Goal: Book appointment/travel/reservation

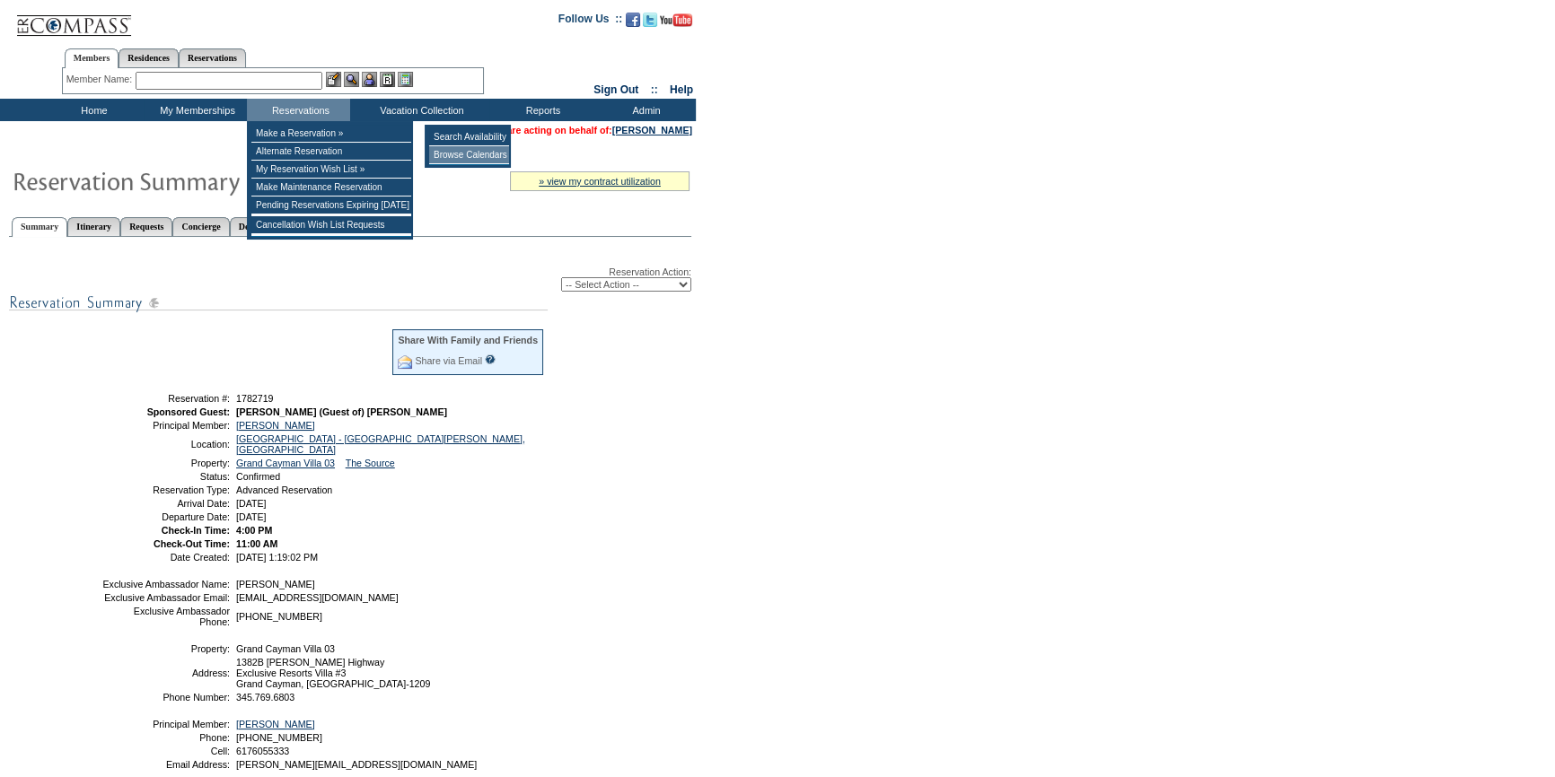
click at [450, 151] on td "Browse Calendars" at bounding box center [469, 155] width 80 height 18
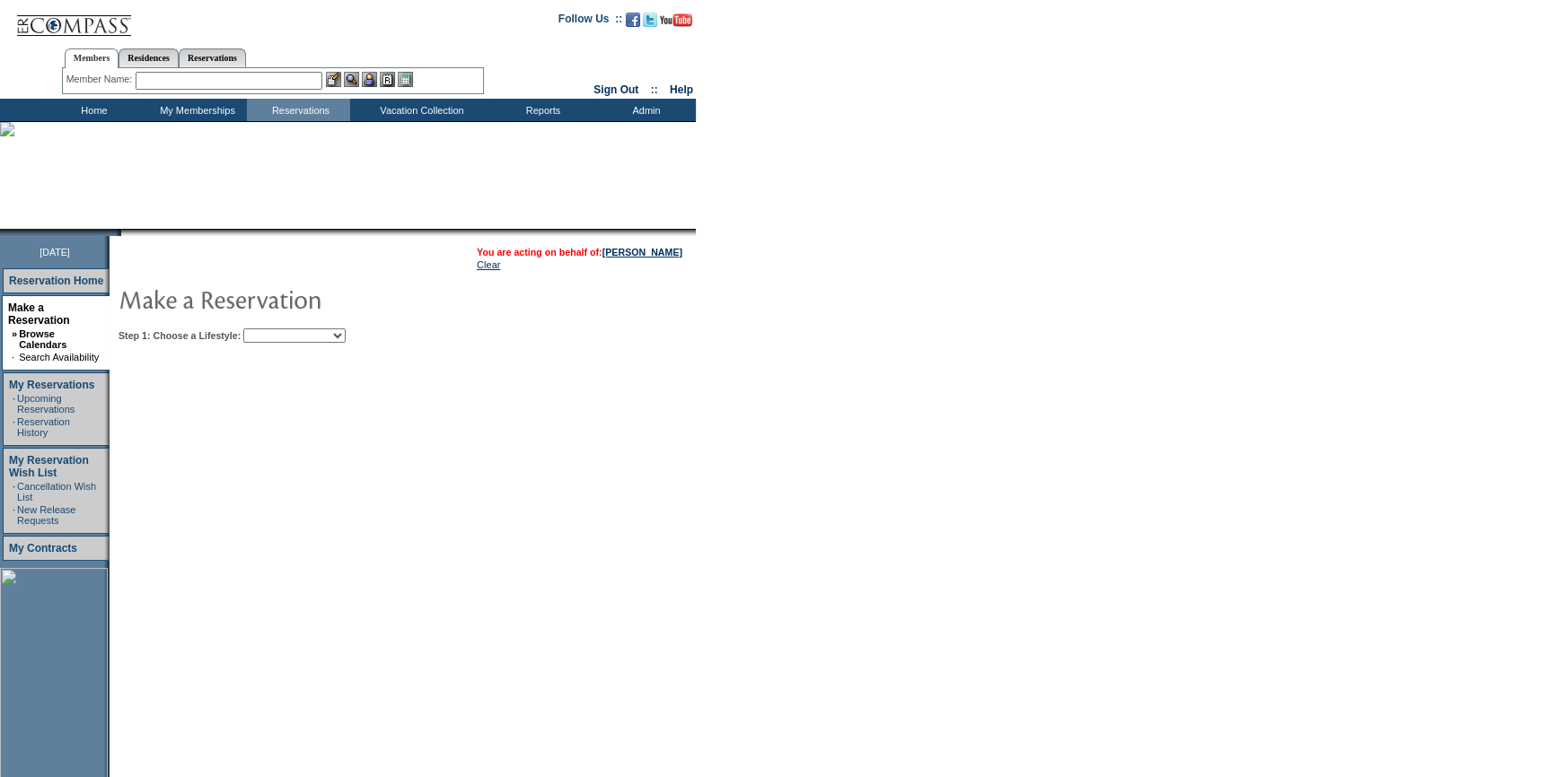
click at [314, 332] on select "Beach Leisure Metropolitan Mountain OIAL for Adventure OIAL for Couples OIAL fo…" at bounding box center [294, 336] width 102 height 14
select select "Beach"
click at [274, 329] on select "Beach Leisure Metropolitan Mountain OIAL for Adventure OIAL for Couples OIAL fo…" at bounding box center [294, 336] width 102 height 14
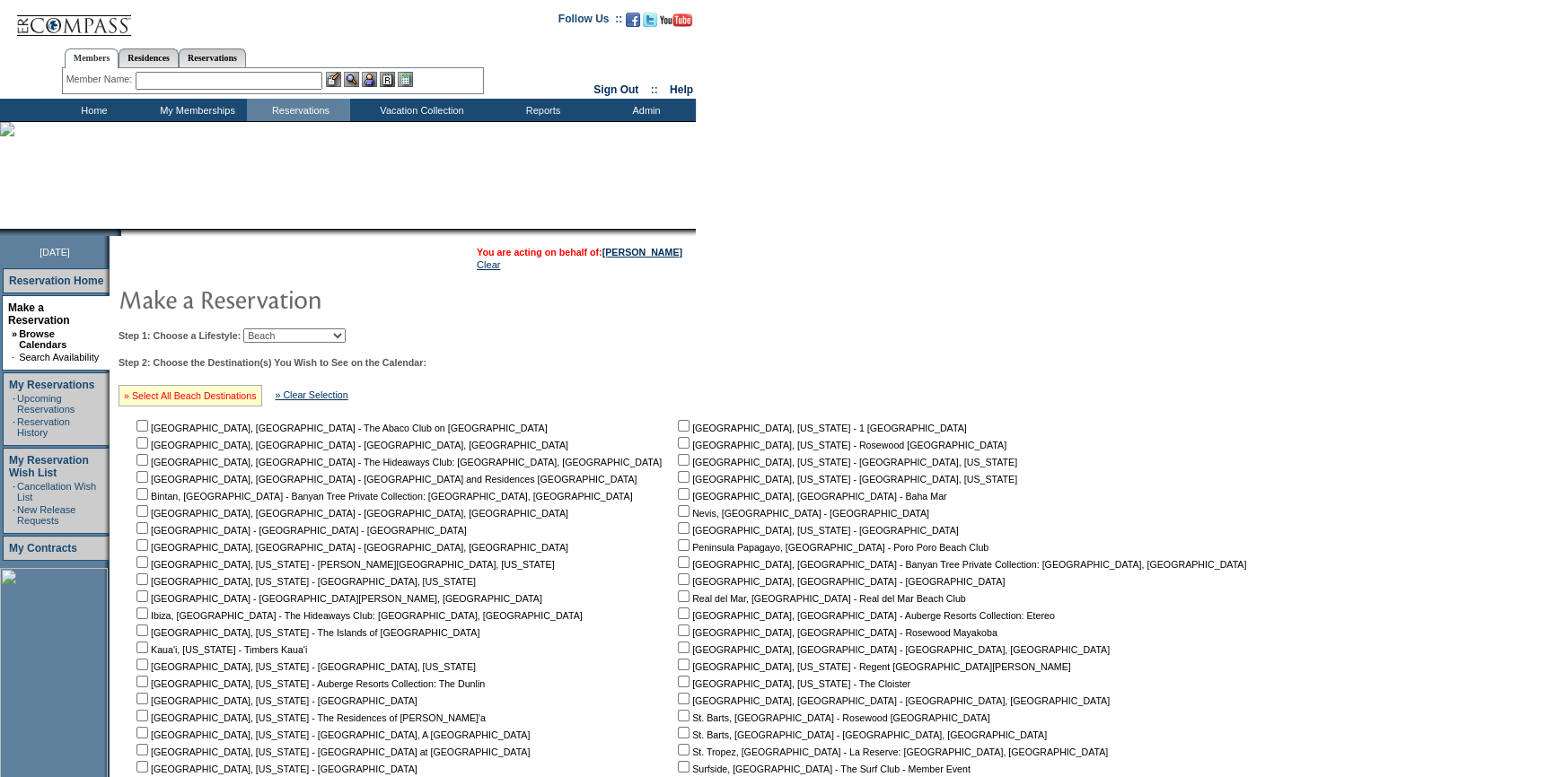
click at [239, 399] on link "» Select All Beach Destinations" at bounding box center [190, 396] width 133 height 11
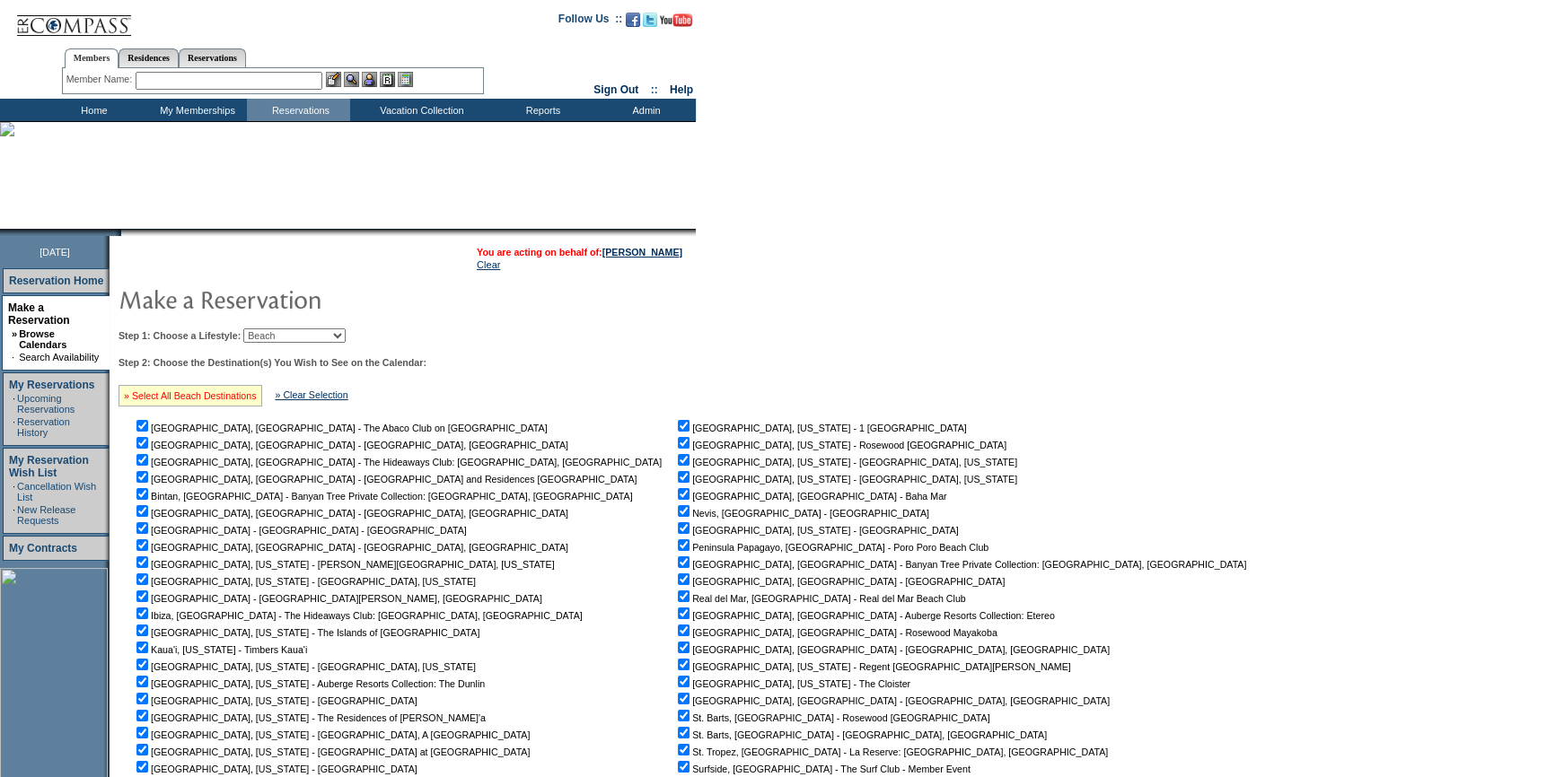
checkbox input "true"
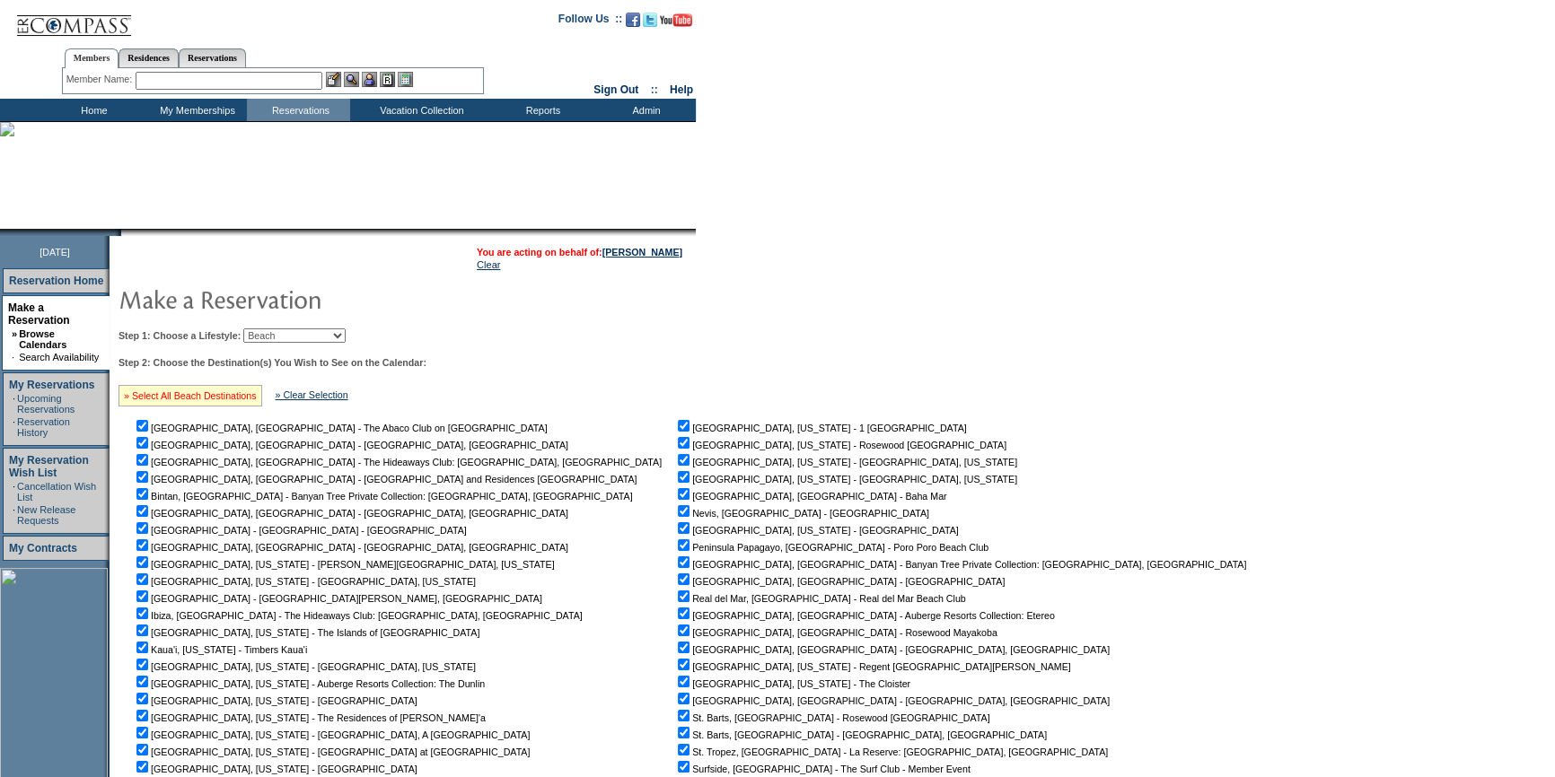
checkbox input "true"
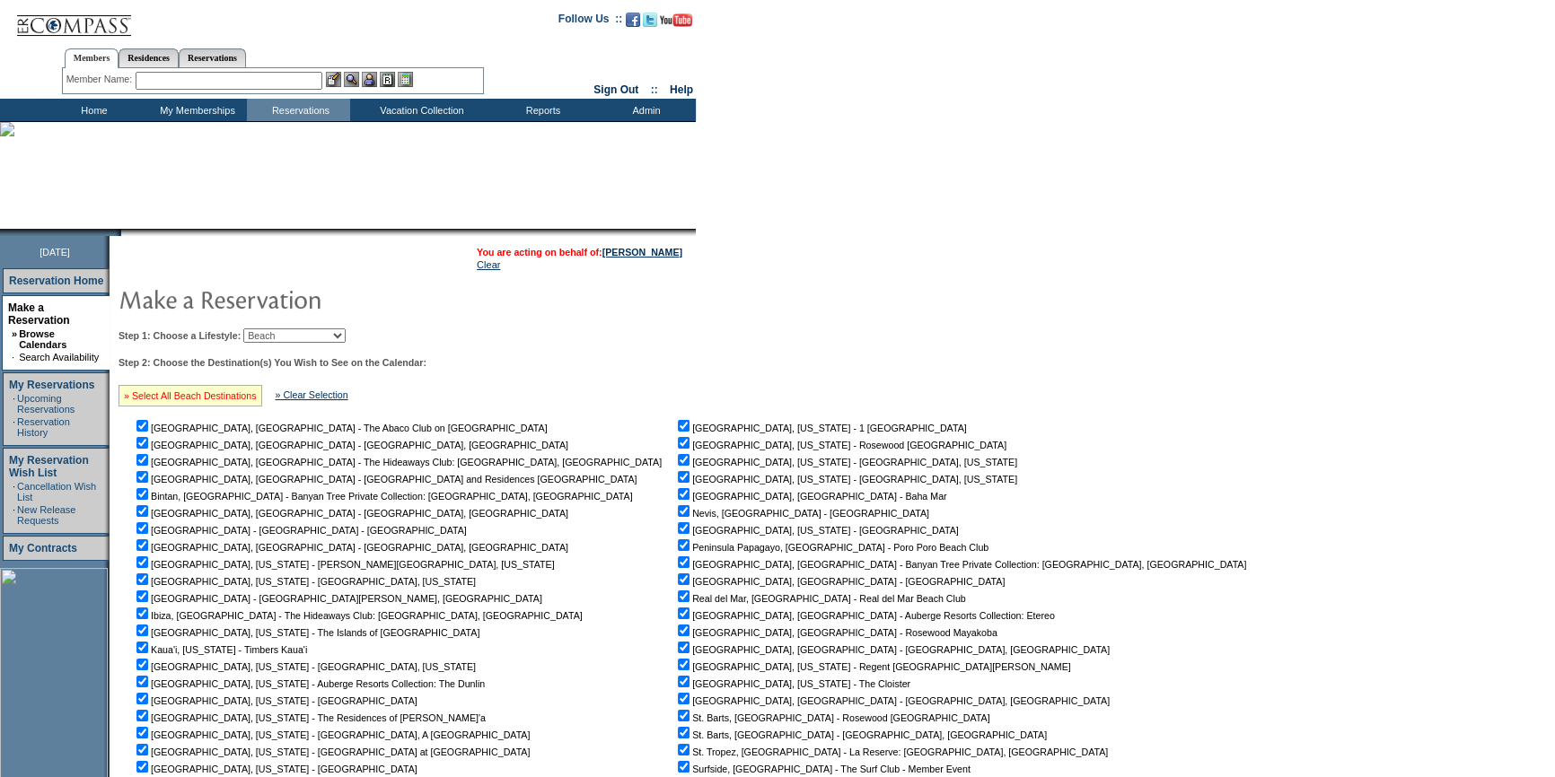
checkbox input "true"
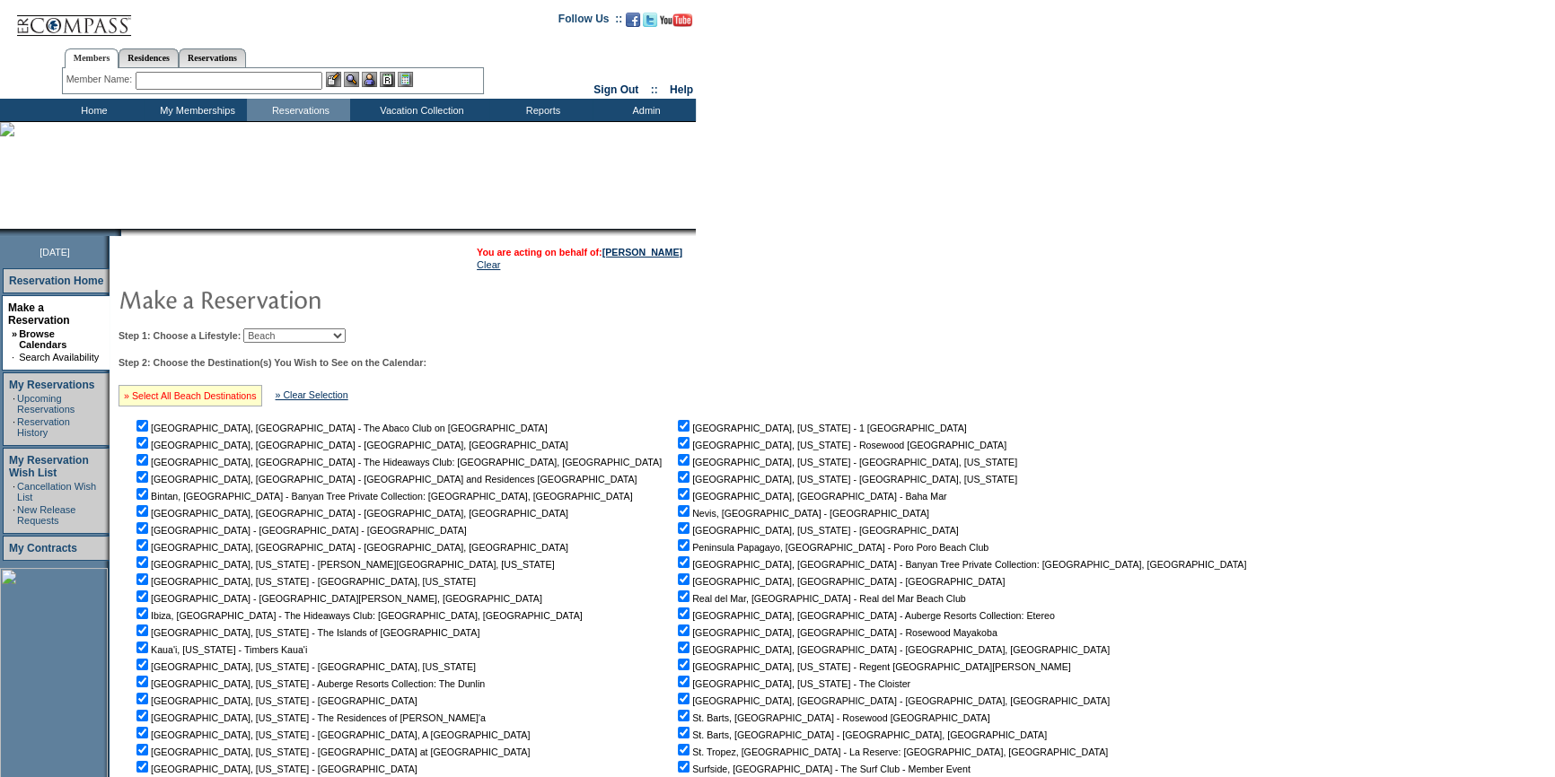
checkbox input "true"
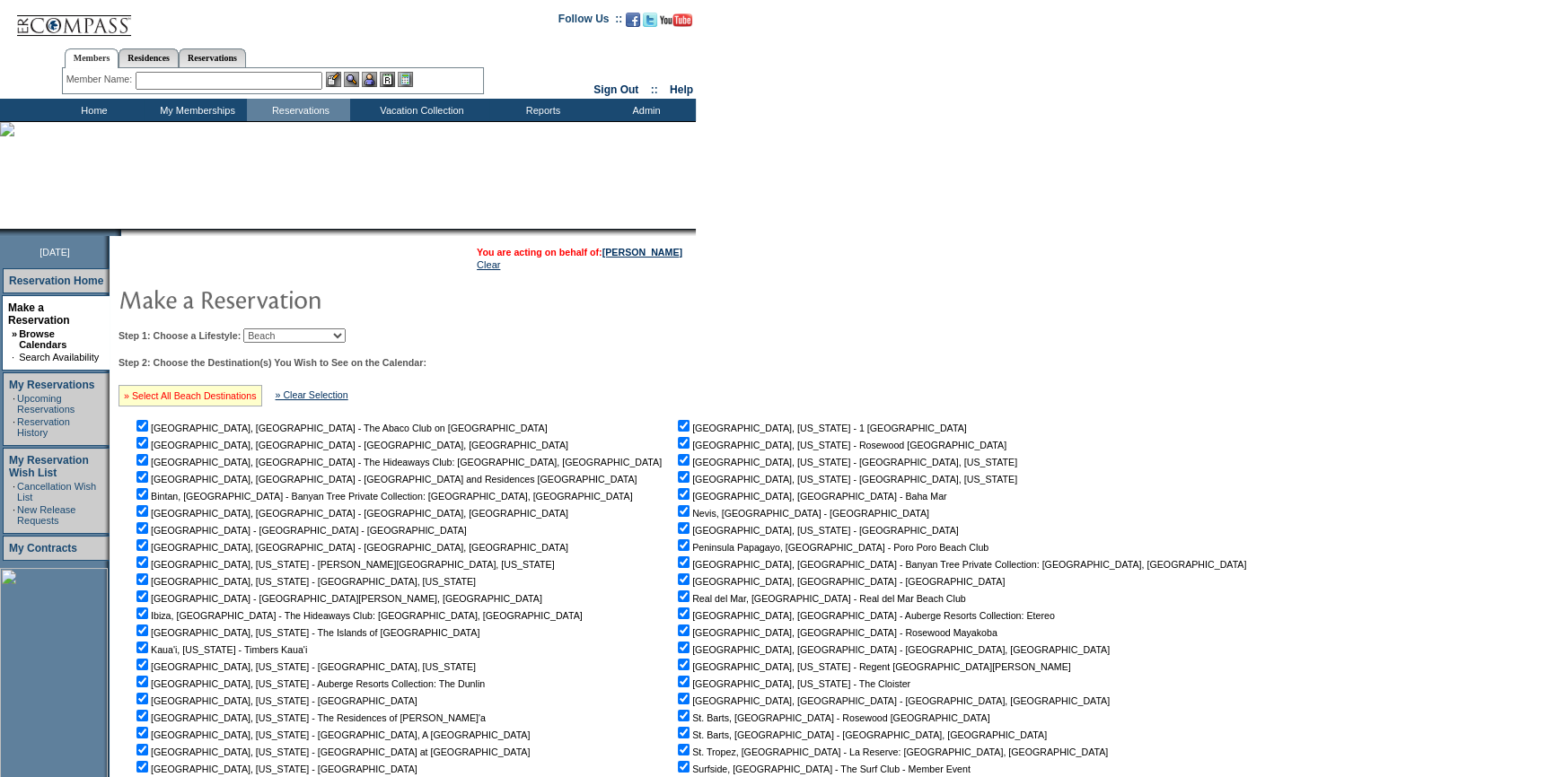
checkbox input "true"
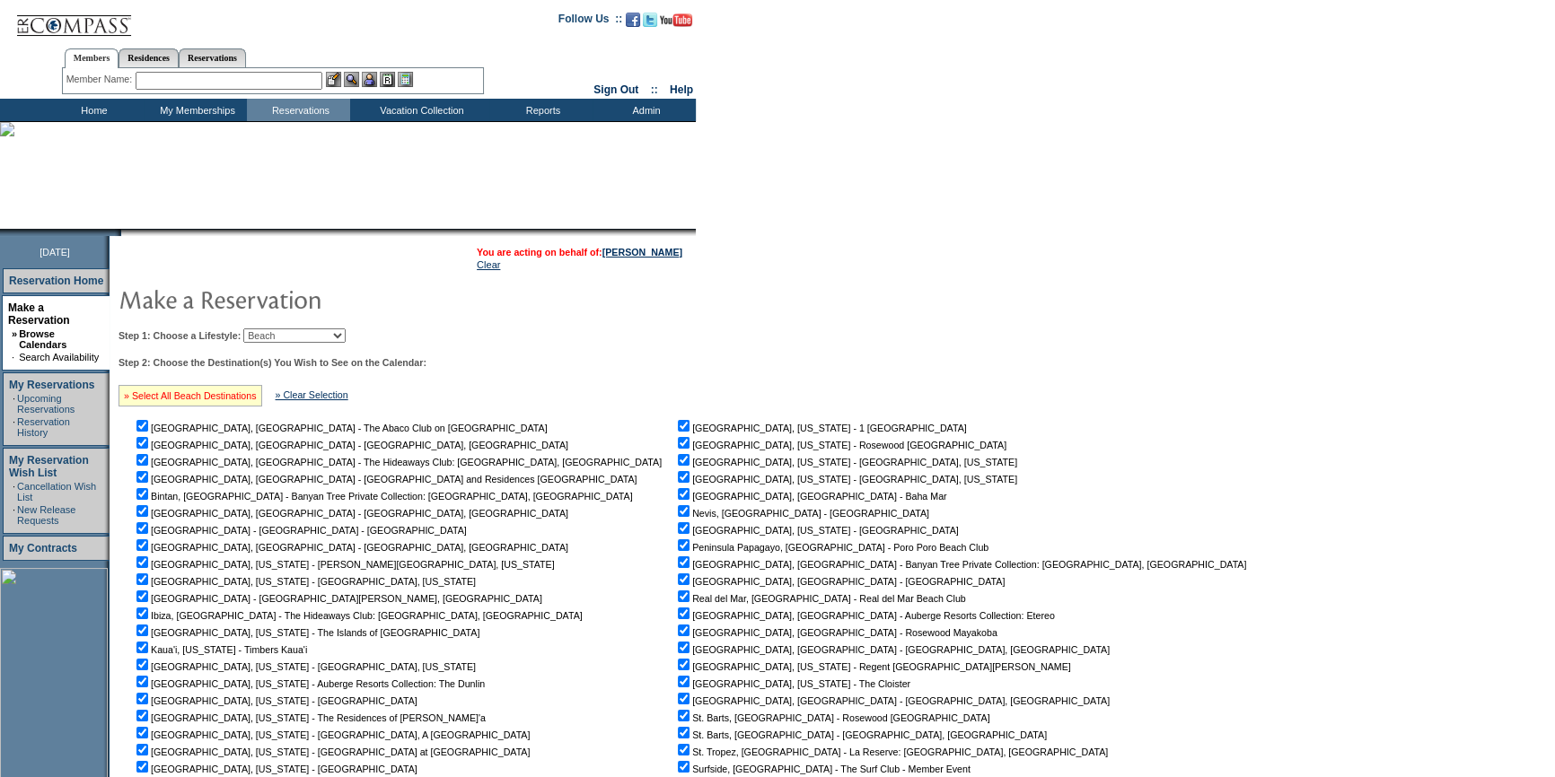
checkbox input "true"
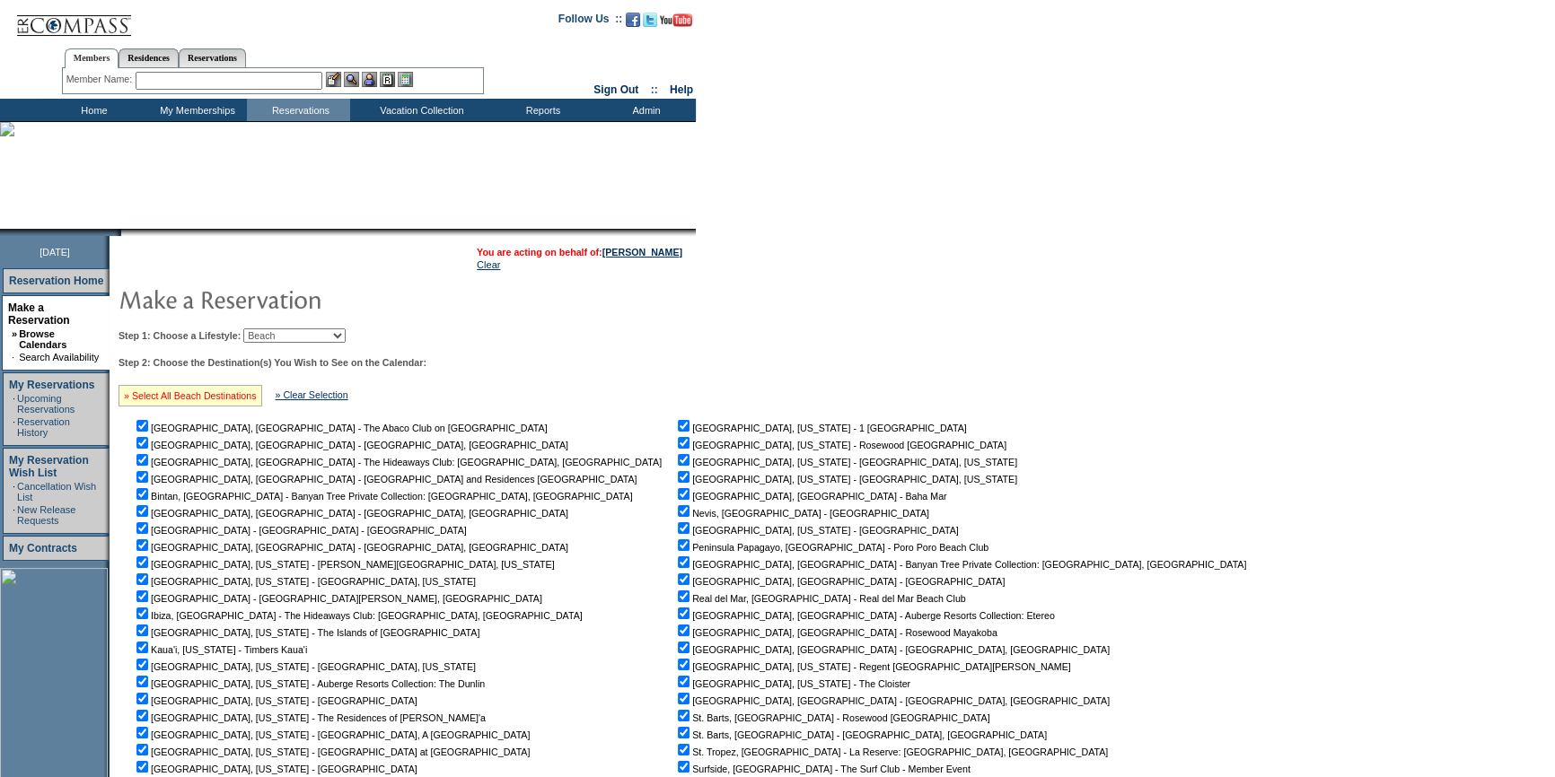
checkbox input "true"
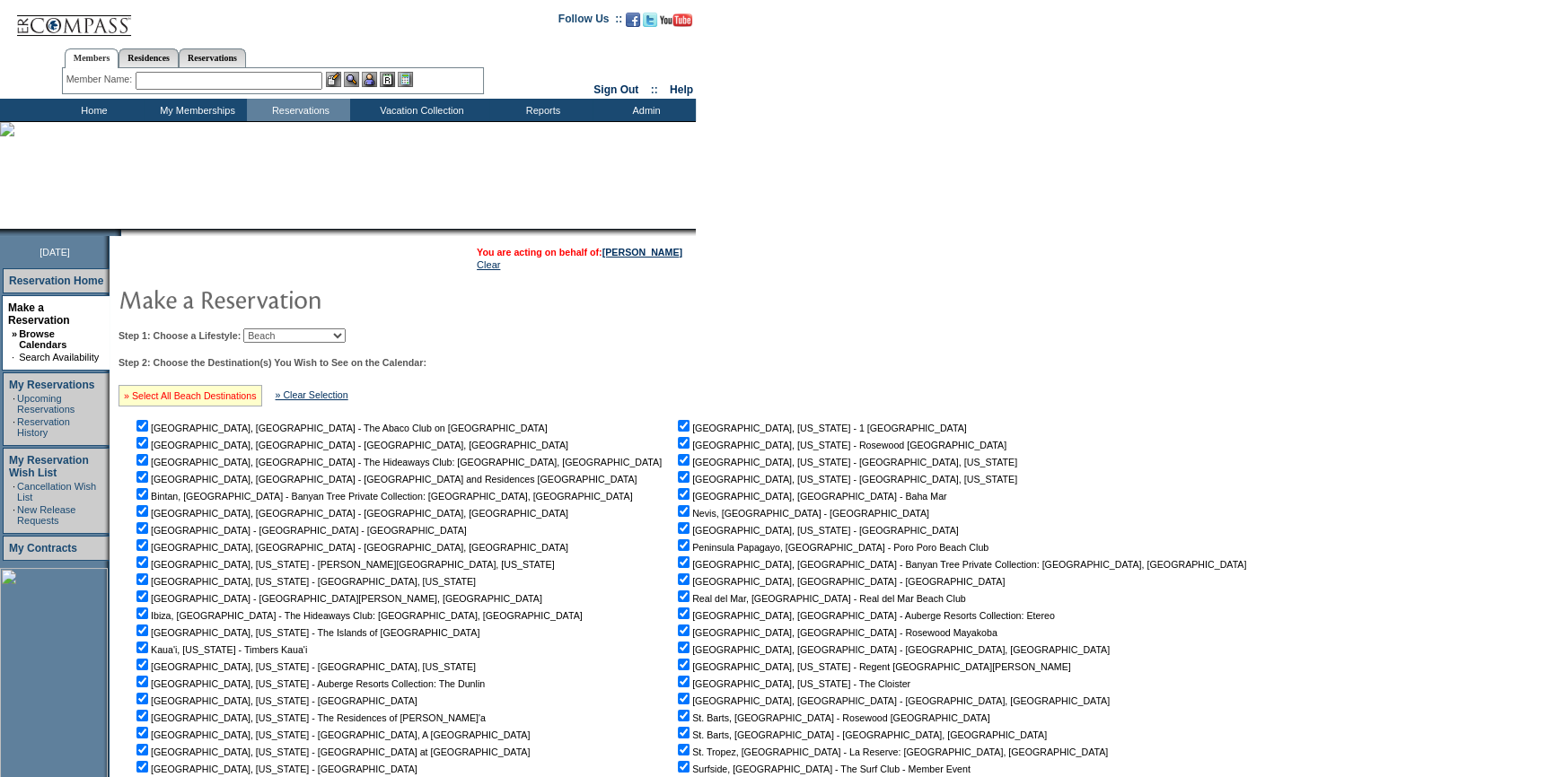
checkbox input "true"
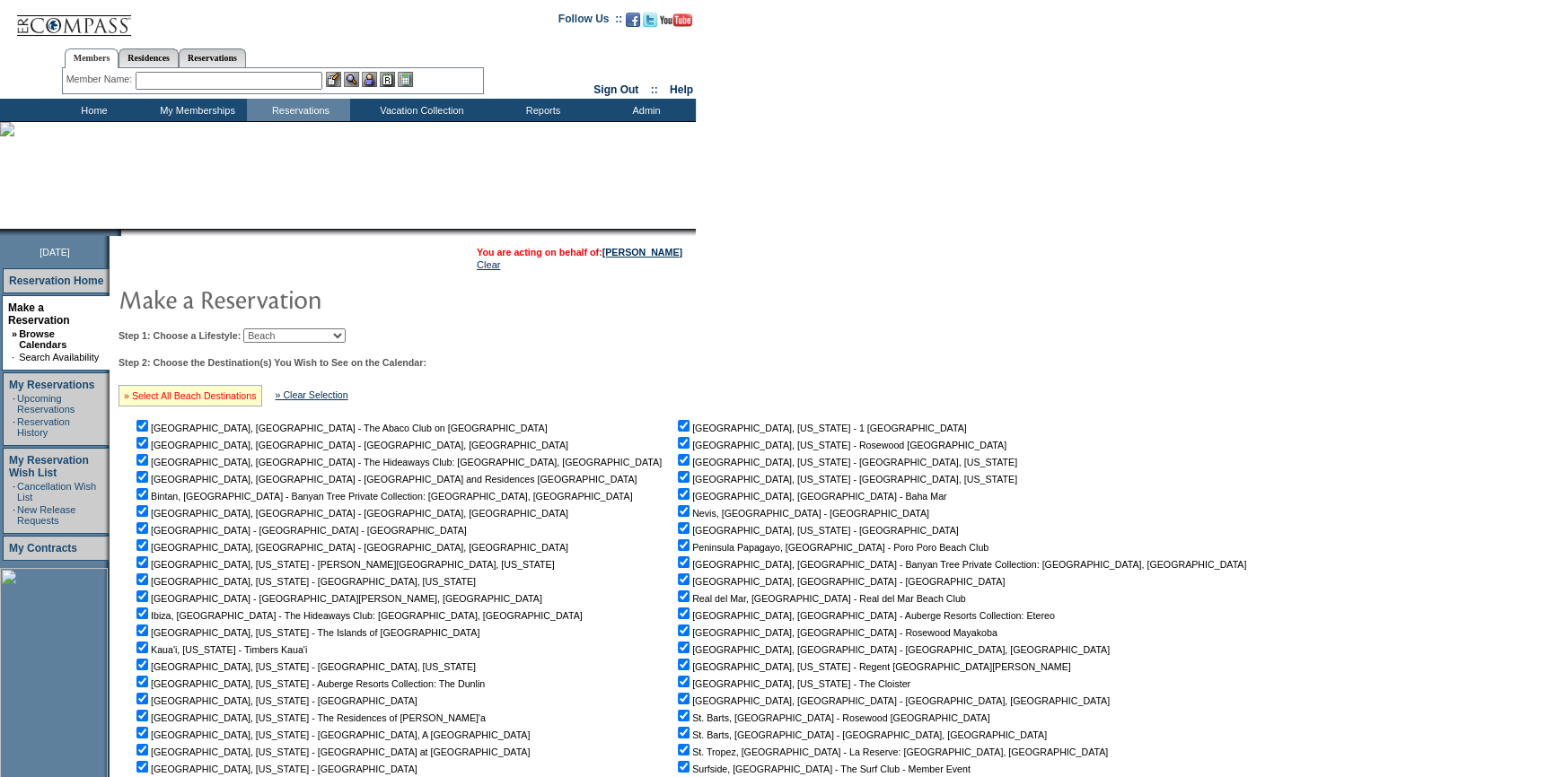
checkbox input "true"
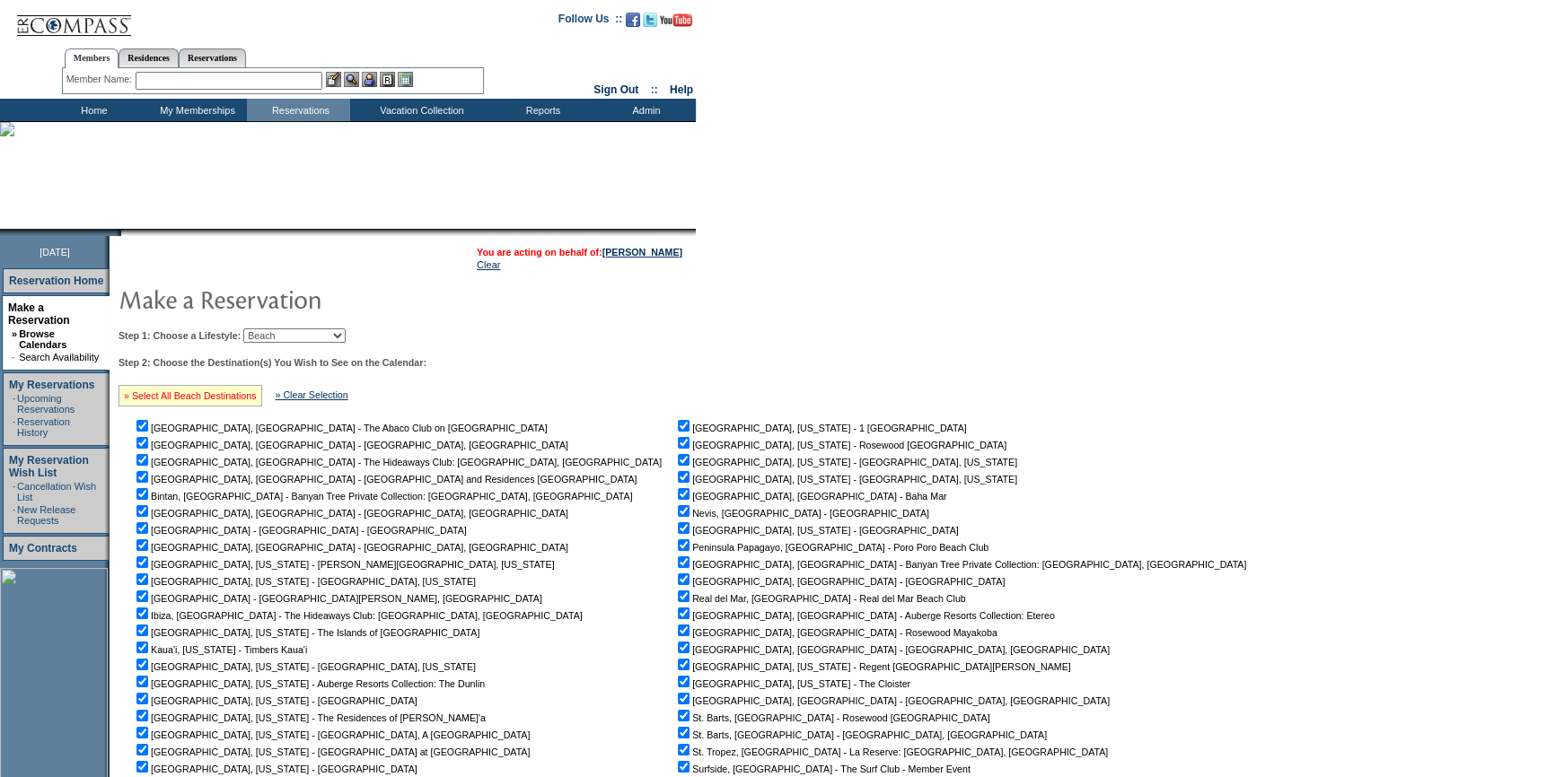
checkbox input "true"
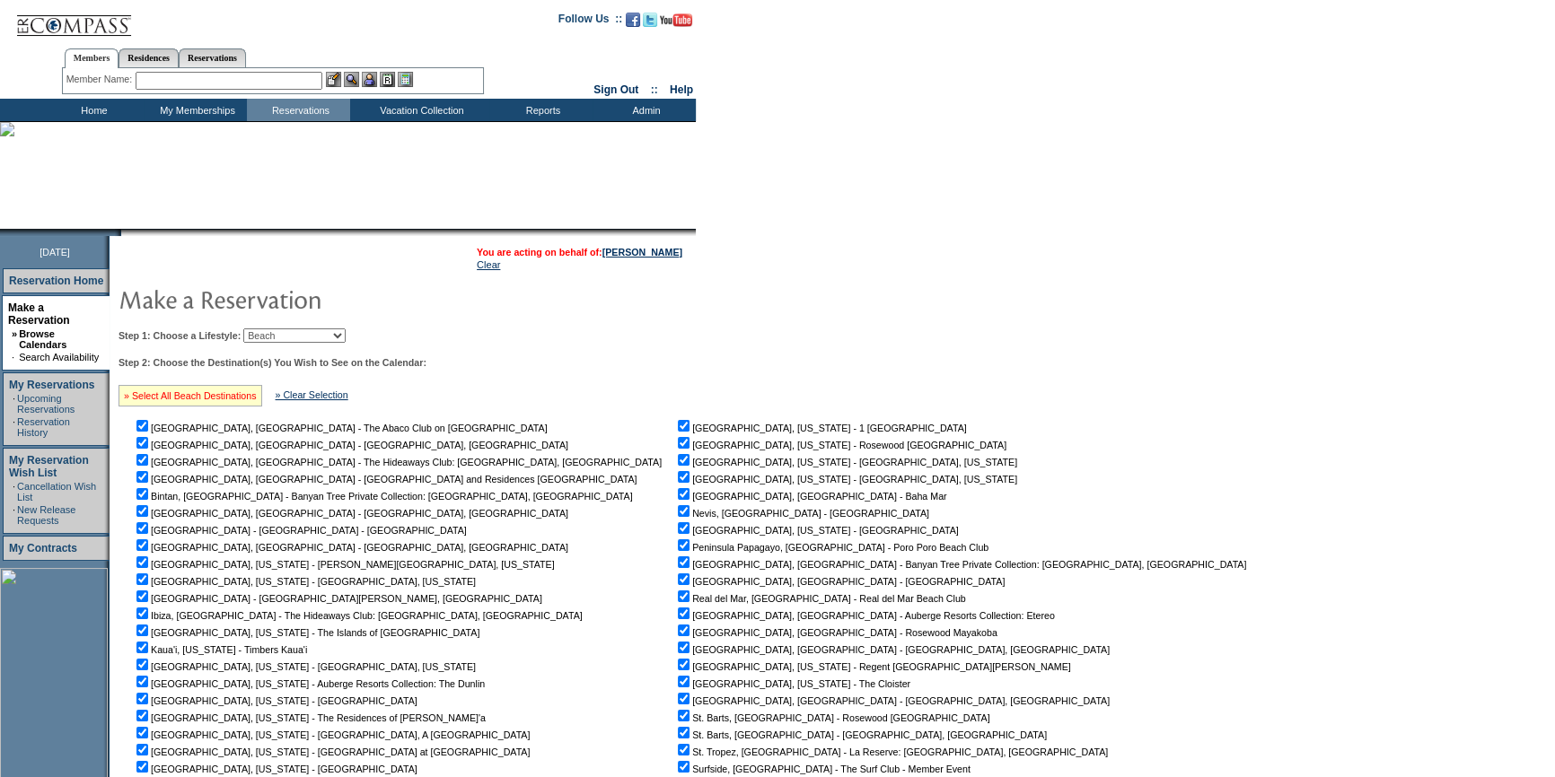
checkbox input "true"
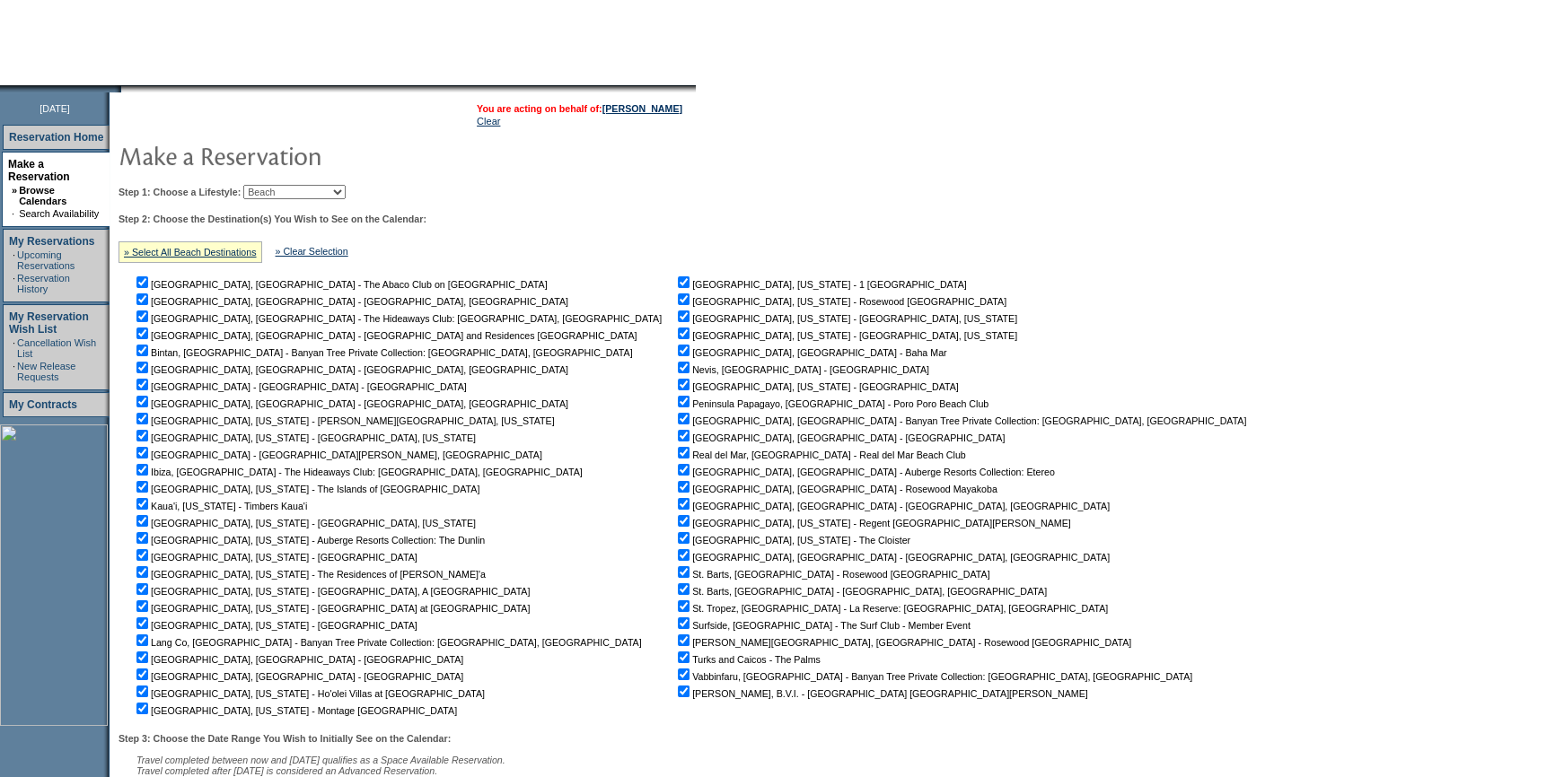
scroll to position [304, 0]
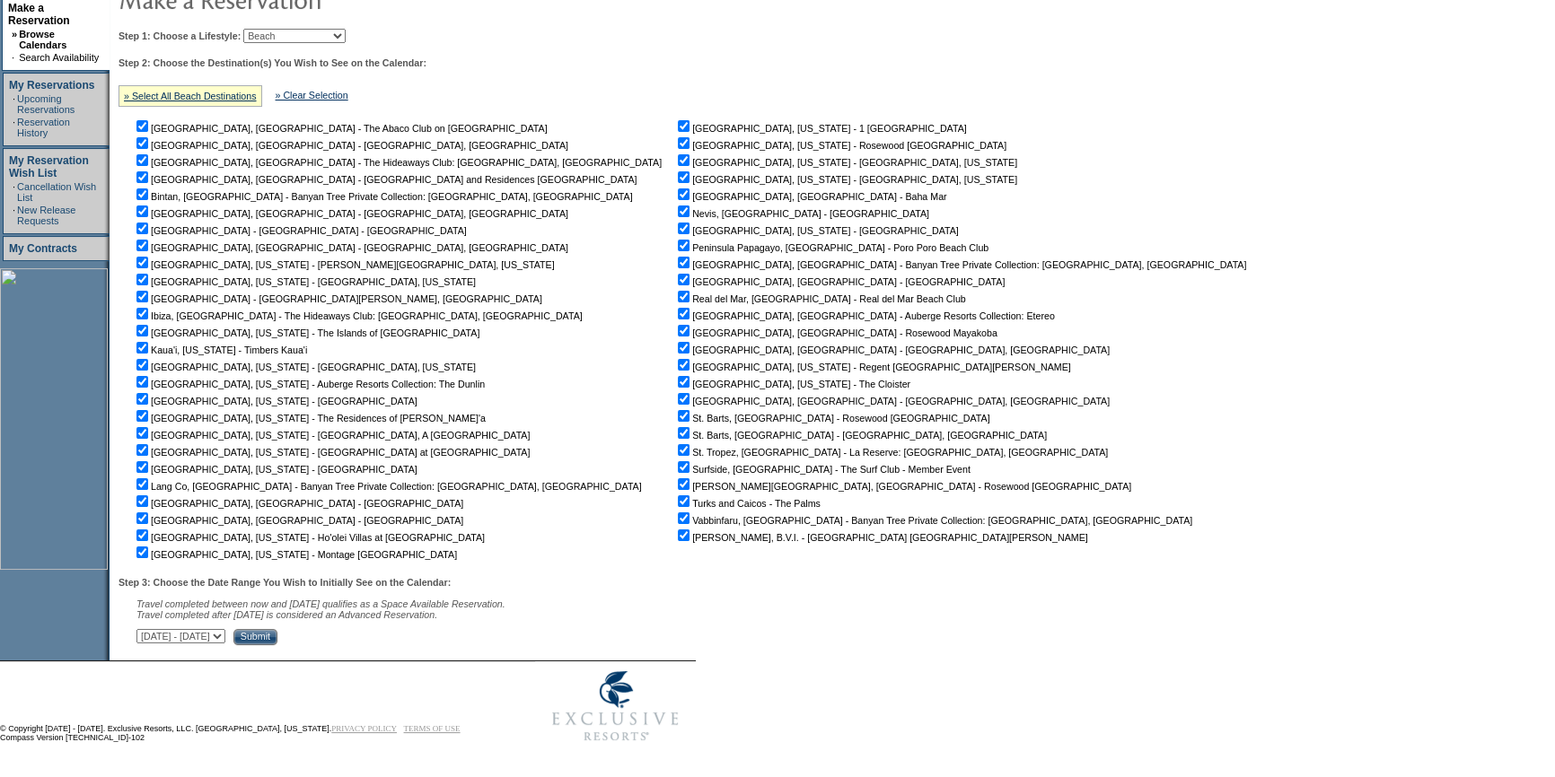
click at [225, 632] on select "September 2, 2025 - October 17, 2025 October 18, 2025 - December 1, 2025 Decemb…" at bounding box center [180, 636] width 89 height 14
select select "4/11/2027|5/25/2027"
click at [145, 629] on select "September 2, 2025 - October 17, 2025 October 18, 2025 - December 1, 2025 Decemb…" at bounding box center [180, 636] width 89 height 14
click at [277, 635] on input "Submit" at bounding box center [255, 637] width 44 height 16
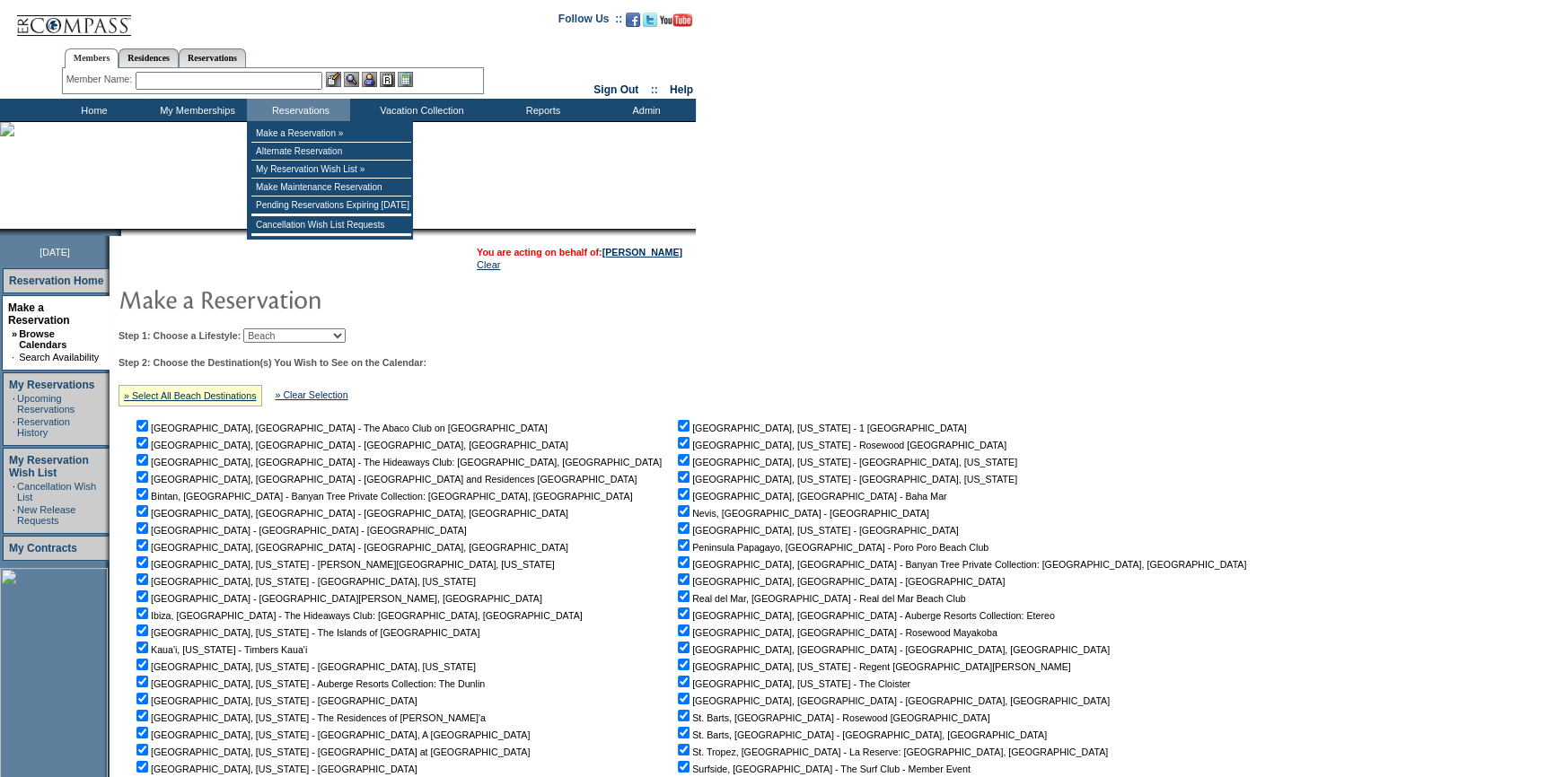
click at [284, 83] on input "text" at bounding box center [229, 81] width 187 height 18
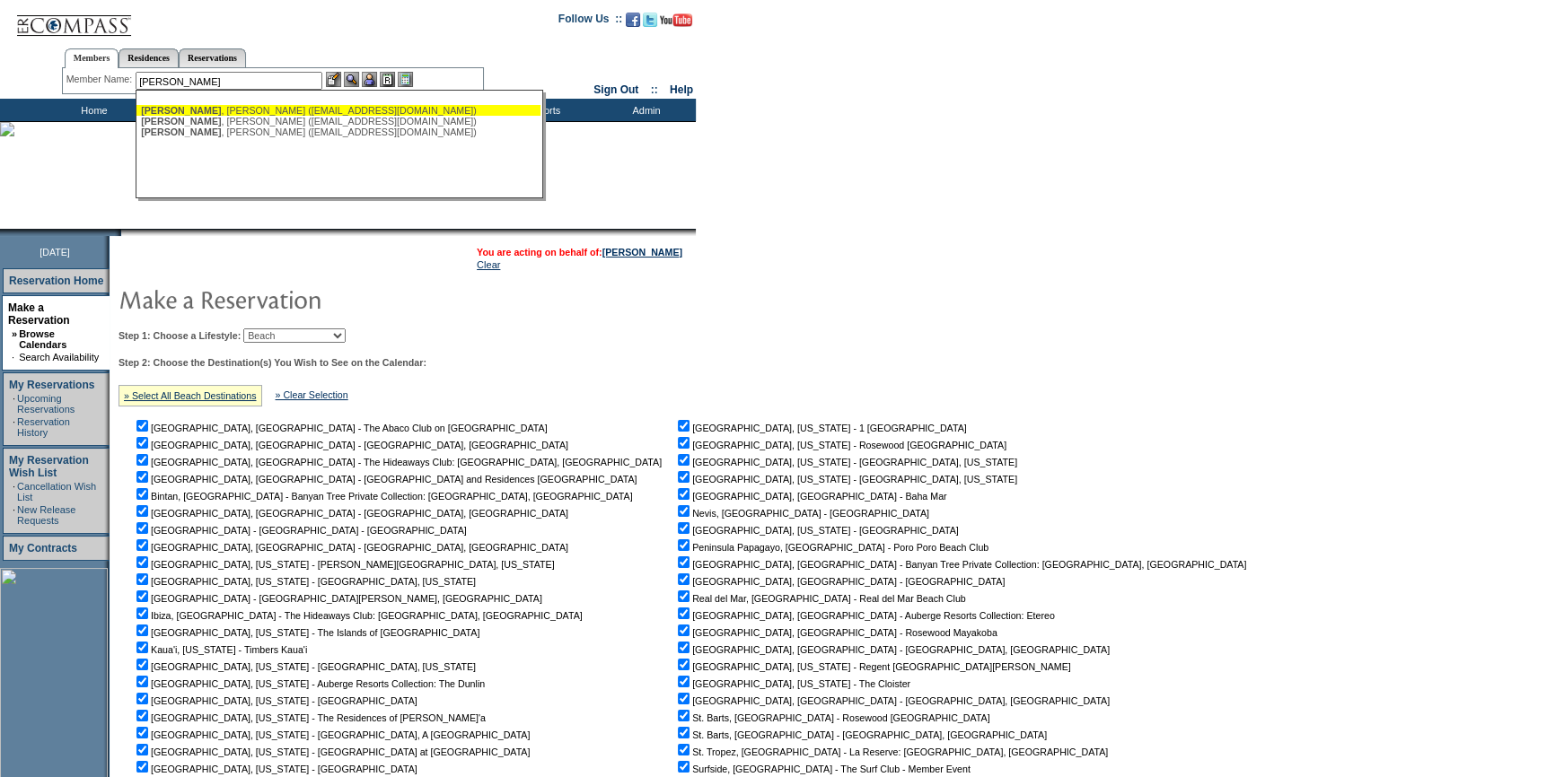
click at [235, 109] on div "[PERSON_NAME] ([EMAIL_ADDRESS][DOMAIN_NAME])" at bounding box center [338, 110] width 395 height 11
type input "[PERSON_NAME] ([EMAIL_ADDRESS][DOMAIN_NAME])"
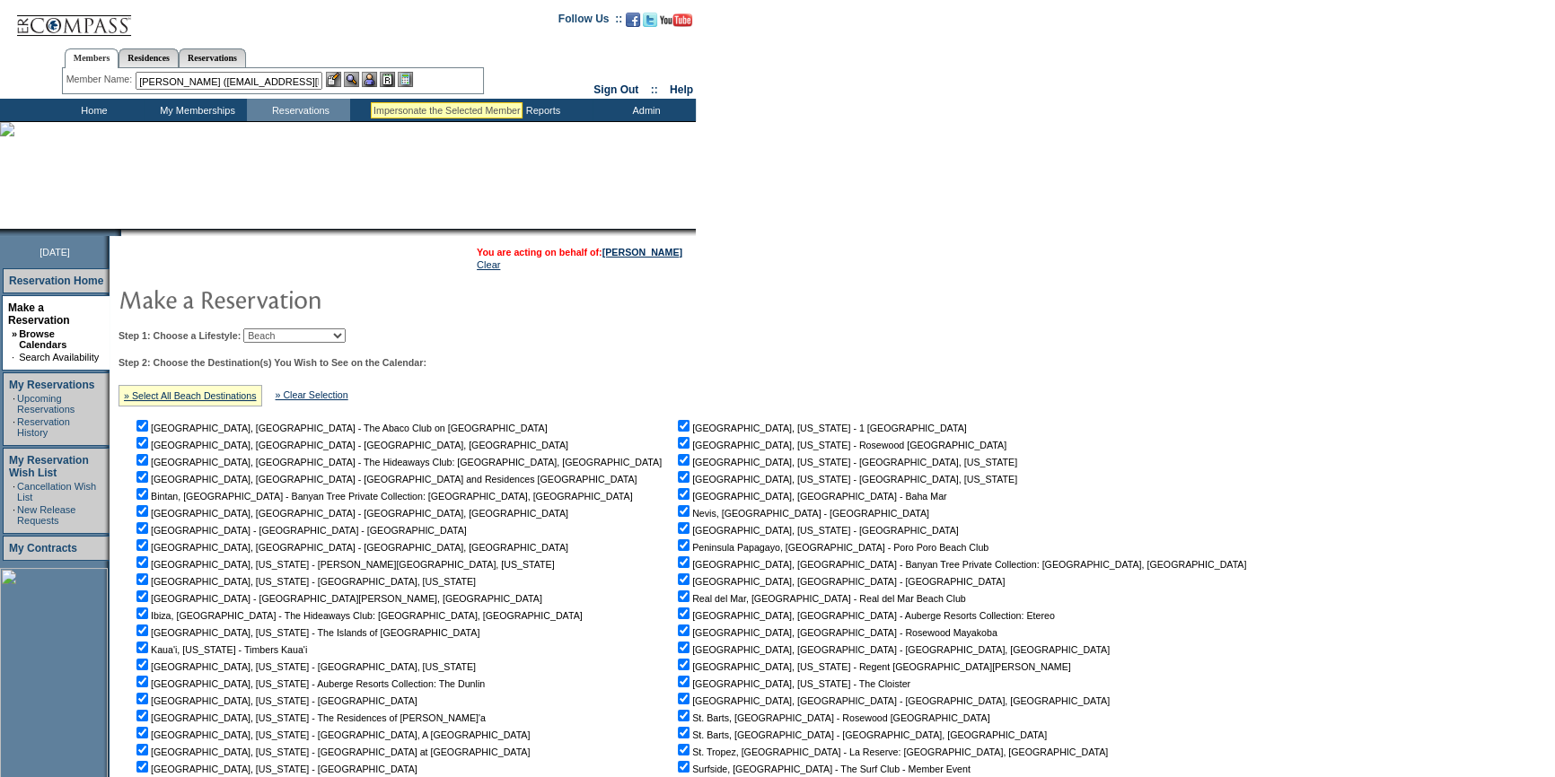
click at [371, 80] on img at bounding box center [369, 79] width 15 height 15
click at [359, 77] on img at bounding box center [351, 79] width 15 height 15
